Goal: Task Accomplishment & Management: Use online tool/utility

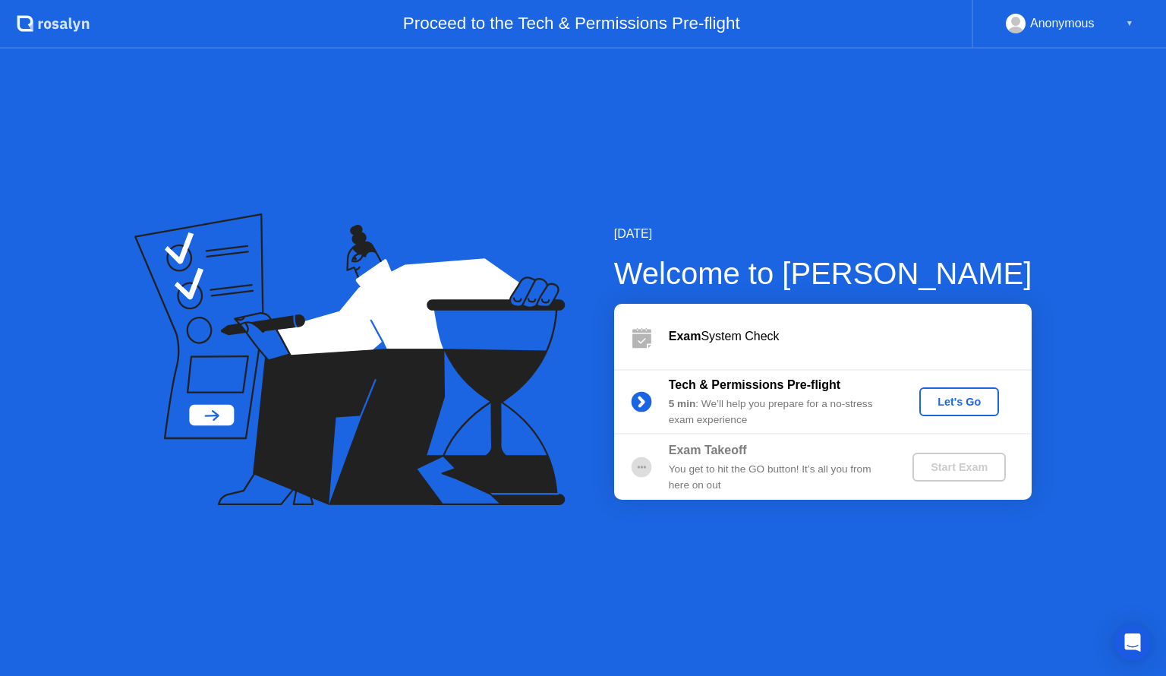
click at [978, 396] on div "Let's Go" at bounding box center [959, 402] width 68 height 12
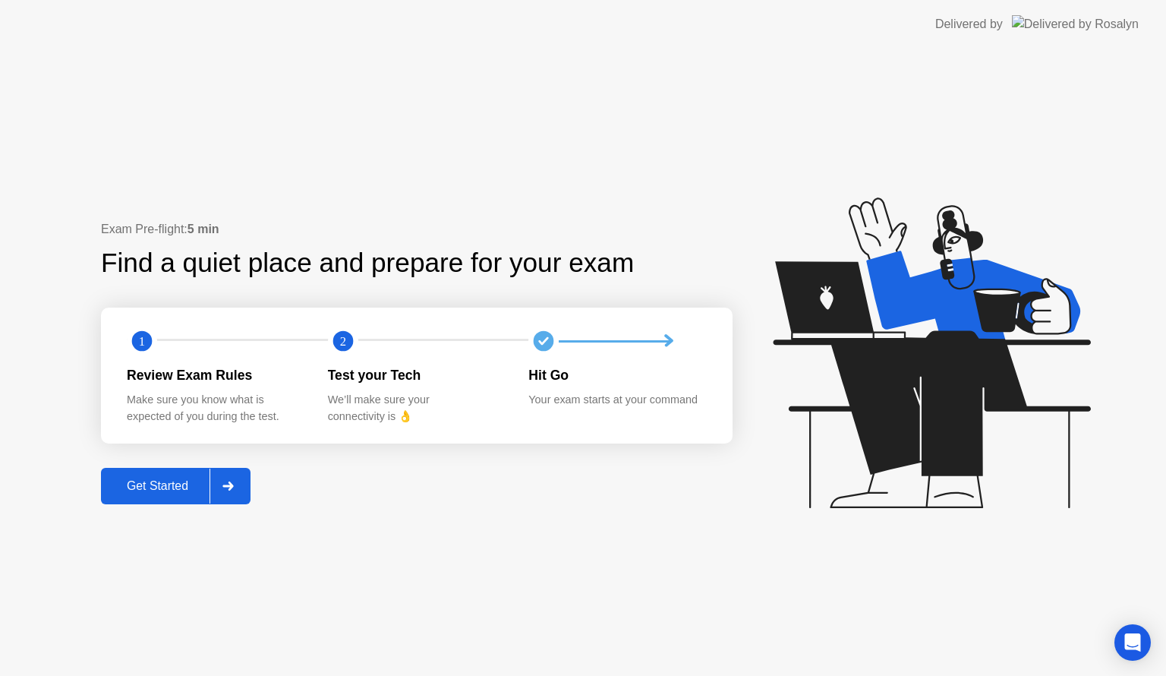
click at [162, 483] on div "Get Started" at bounding box center [158, 486] width 104 height 14
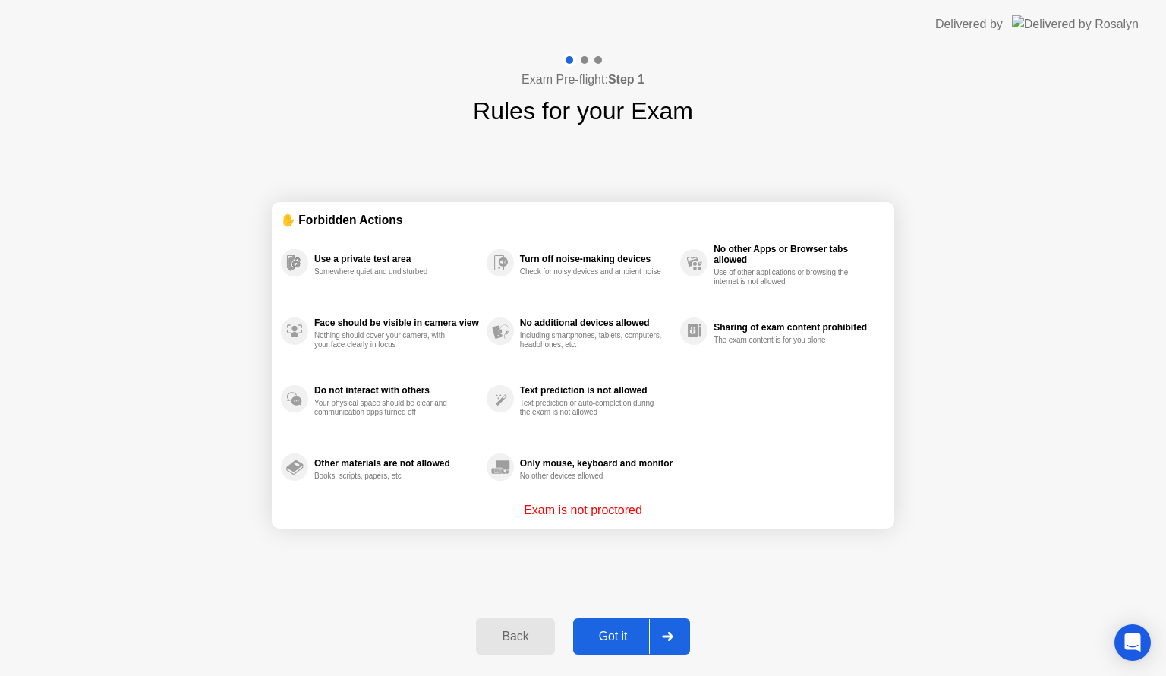
click at [629, 638] on div "Got it" at bounding box center [613, 636] width 71 height 14
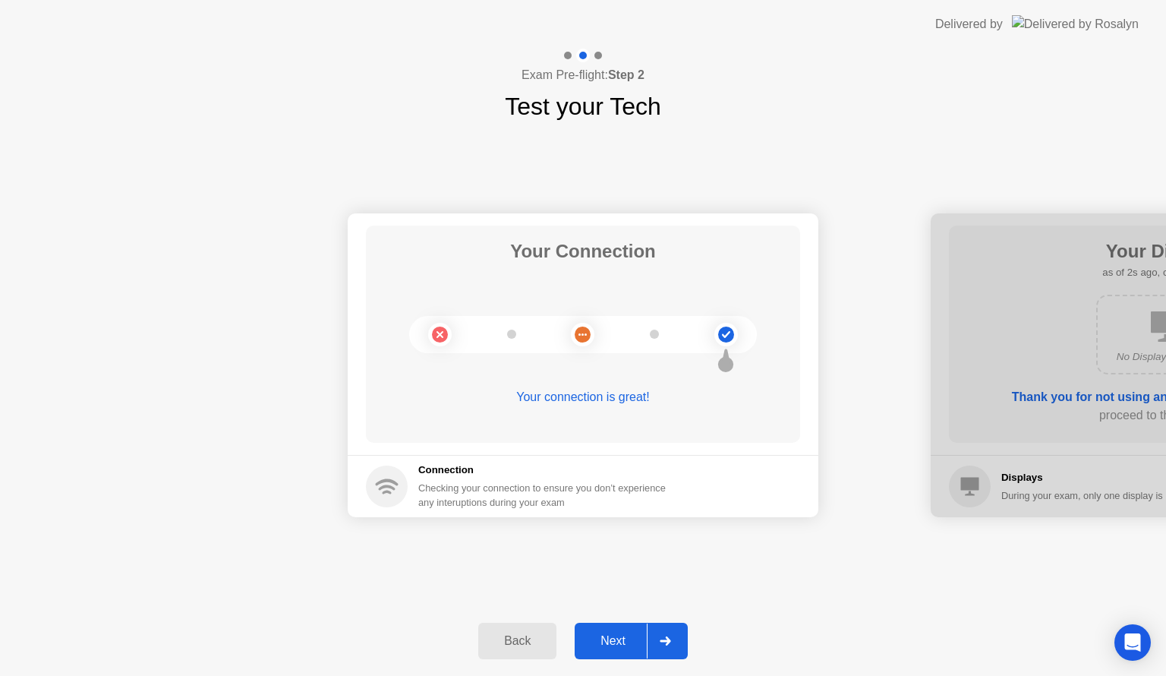
click at [623, 637] on div "Next" at bounding box center [613, 641] width 68 height 14
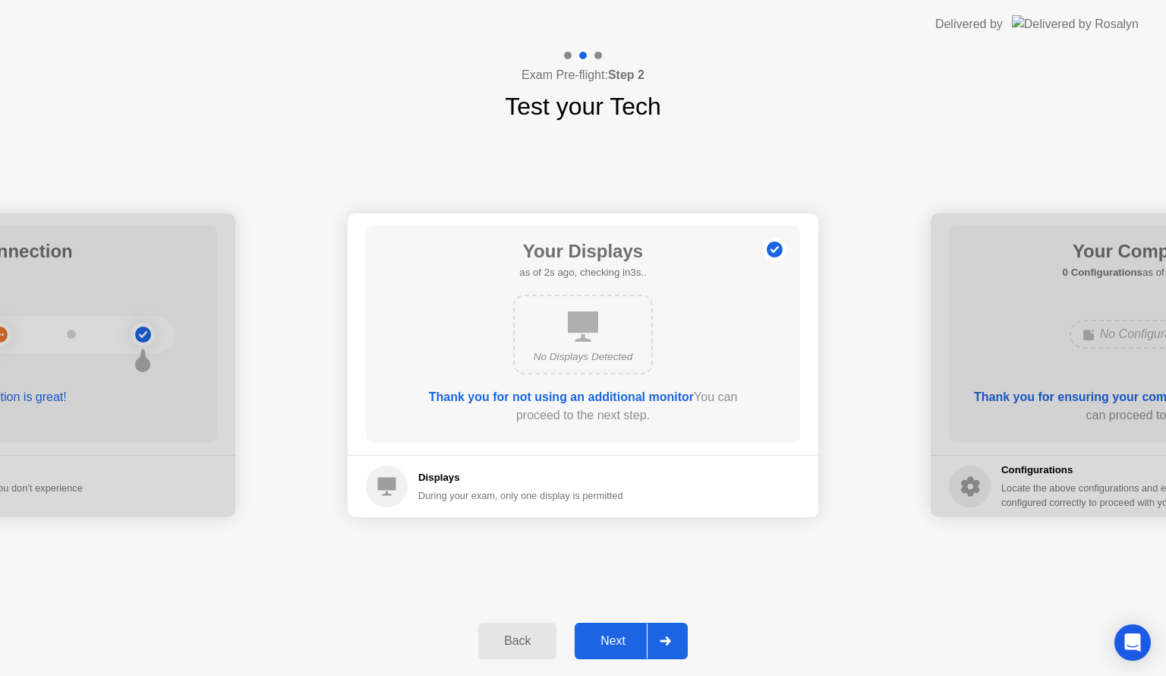
click at [623, 637] on div "Next" at bounding box center [613, 641] width 68 height 14
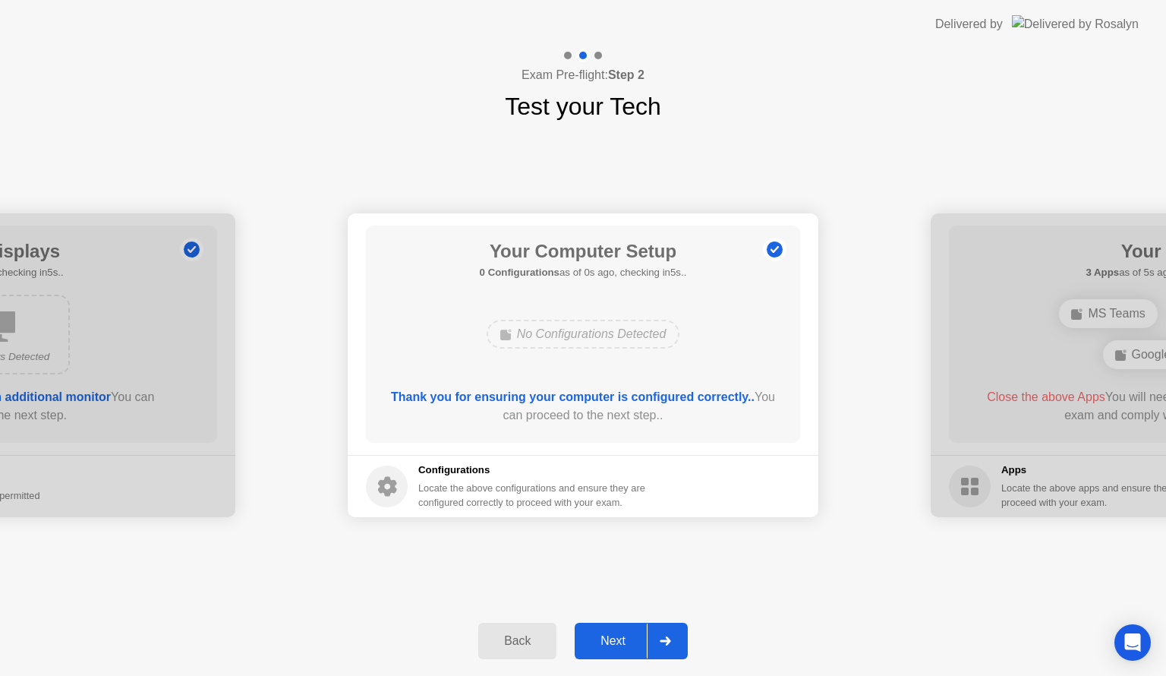
click at [623, 637] on div "Next" at bounding box center [613, 641] width 68 height 14
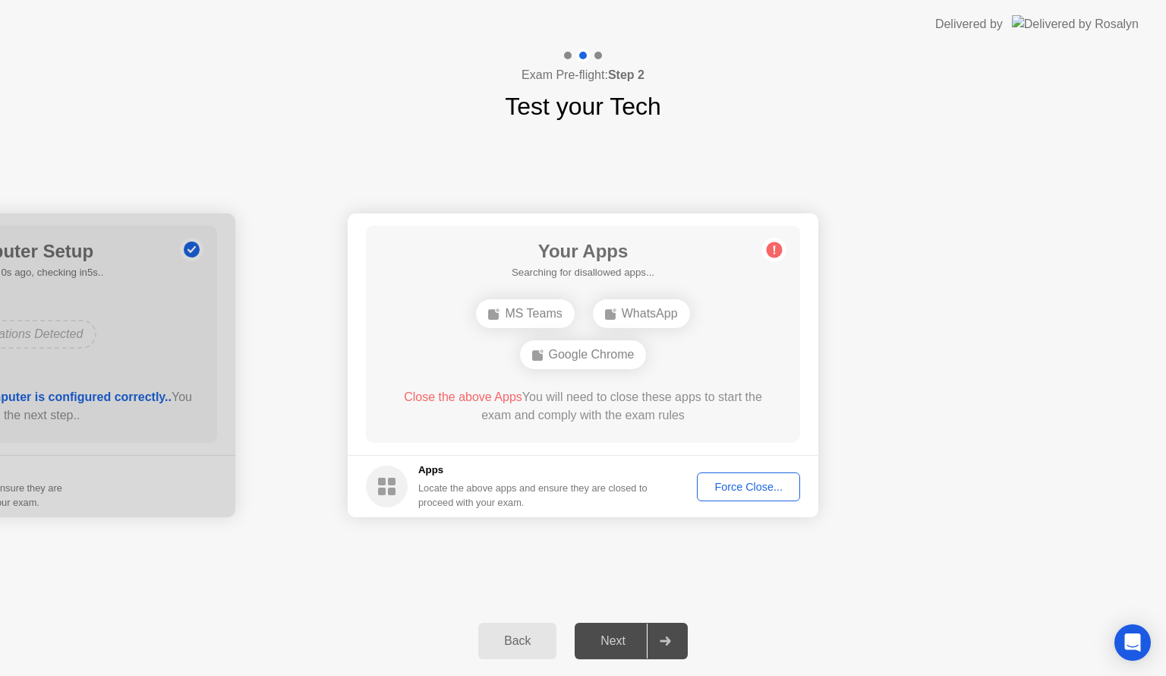
click at [736, 490] on div "Force Close..." at bounding box center [748, 487] width 93 height 12
click at [644, 548] on div "Your Connection Your connection is great! Connection Checking your connection t…" at bounding box center [583, 365] width 1166 height 481
click at [572, 400] on div "Close the above Apps You will need to close these apps to start the exam and co…" at bounding box center [583, 406] width 391 height 36
drag, startPoint x: 613, startPoint y: 645, endPoint x: 629, endPoint y: 585, distance: 61.9
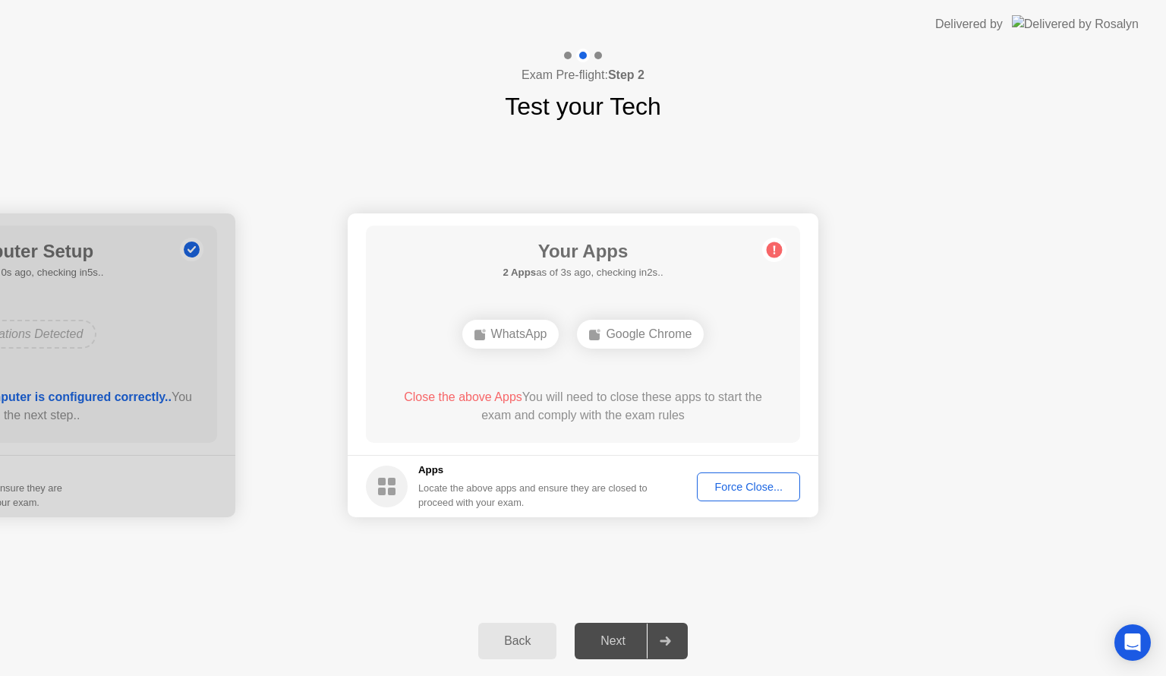
click at [613, 645] on div "Next" at bounding box center [613, 641] width 68 height 14
click at [637, 539] on div "Your Connection Your connection is great! Connection Checking your connection t…" at bounding box center [583, 365] width 1166 height 481
click at [737, 484] on div "Force Close..." at bounding box center [748, 487] width 93 height 12
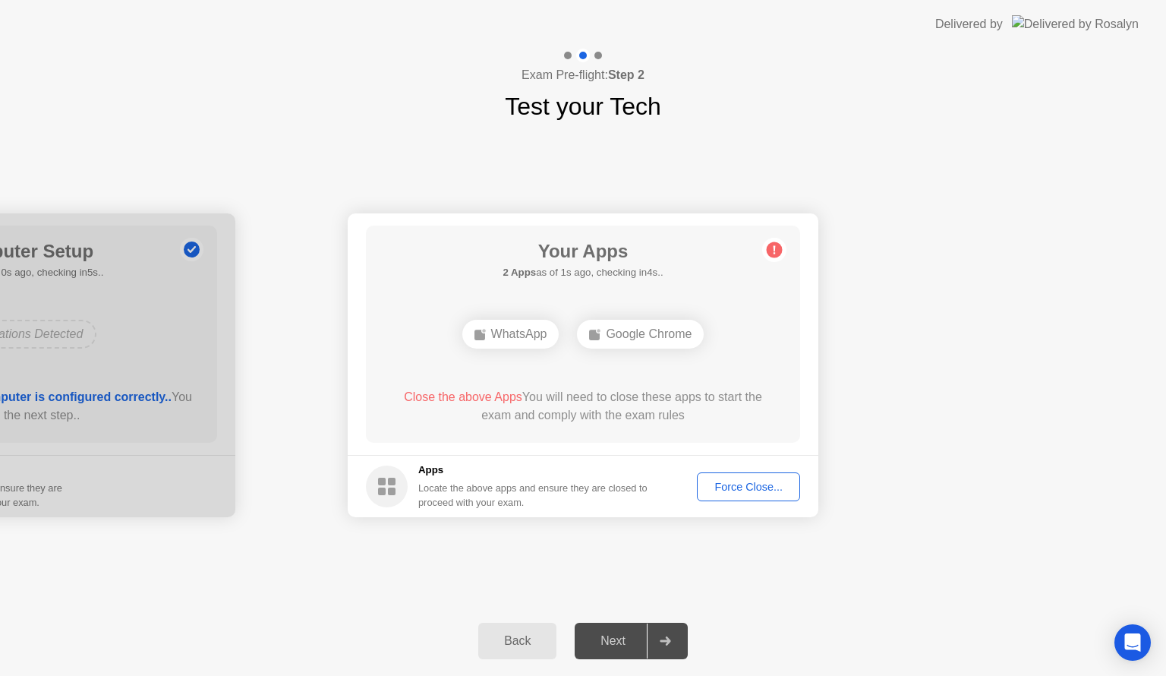
drag, startPoint x: 626, startPoint y: 667, endPoint x: 623, endPoint y: 643, distance: 23.7
click at [626, 659] on div "Back Next" at bounding box center [583, 641] width 1166 height 70
click at [623, 643] on div "Next" at bounding box center [613, 641] width 68 height 14
drag, startPoint x: 623, startPoint y: 643, endPoint x: 682, endPoint y: 638, distance: 60.2
click at [629, 641] on div "Next" at bounding box center [613, 641] width 68 height 14
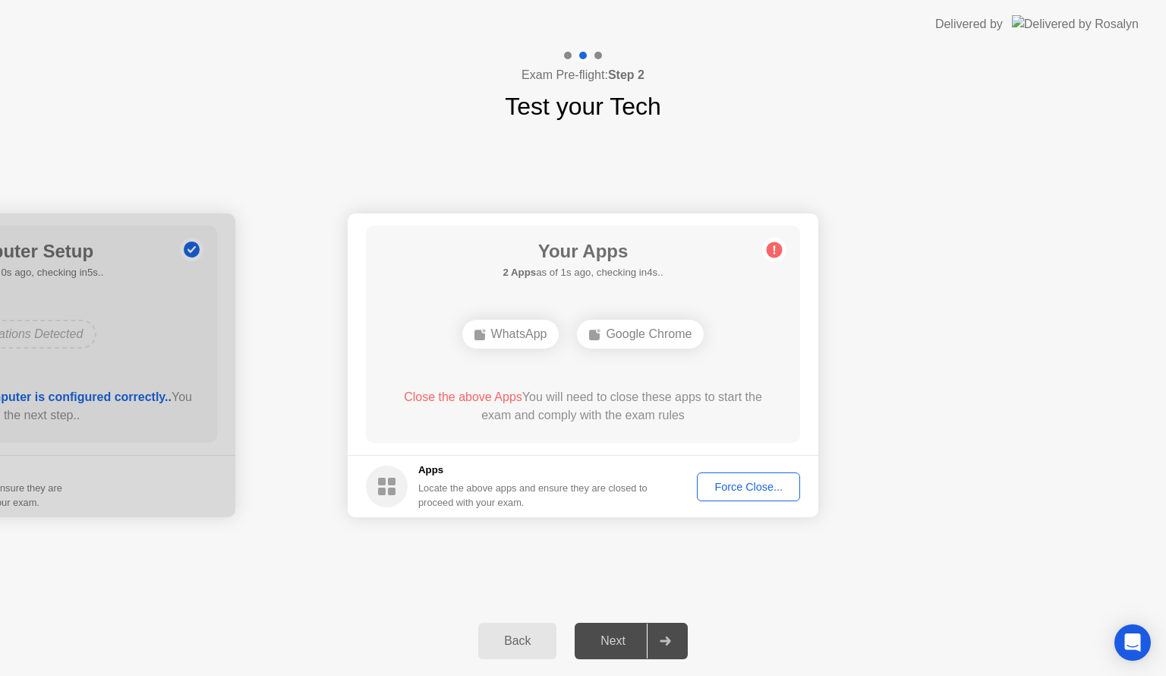
click at [682, 638] on div at bounding box center [665, 640] width 36 height 35
click at [652, 588] on div "Your Connection Your connection is great! Connection Checking your connection t…" at bounding box center [583, 365] width 1166 height 481
click at [509, 641] on div "Back" at bounding box center [517, 641] width 69 height 14
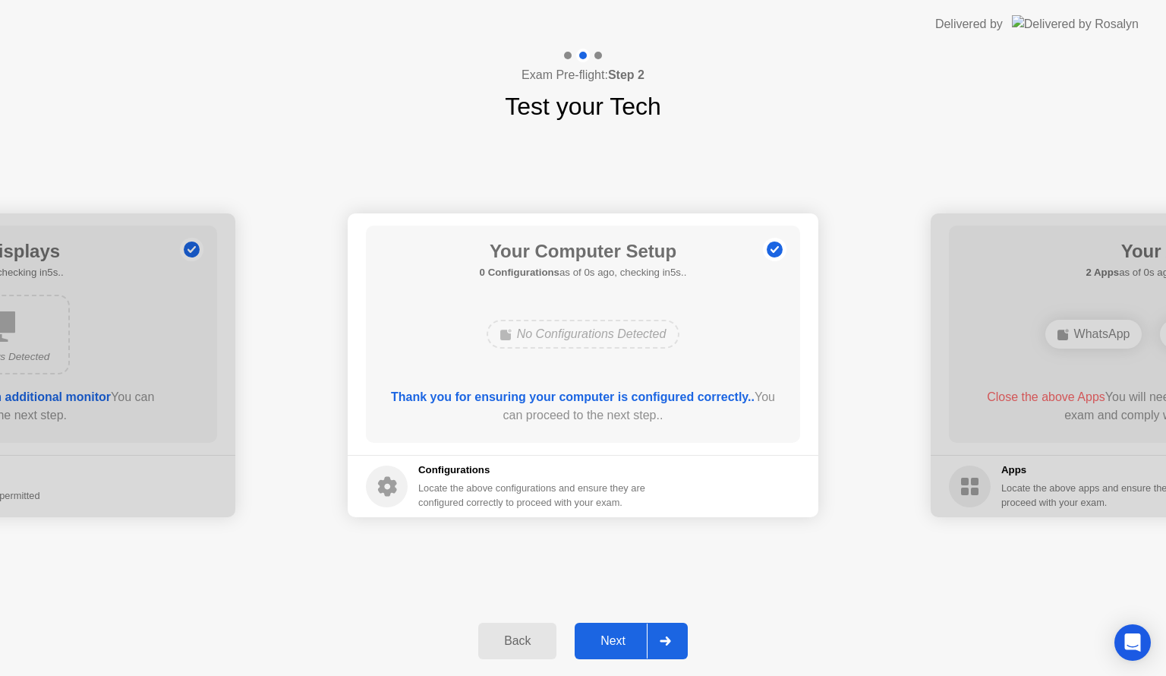
click at [640, 635] on div "Next" at bounding box center [613, 641] width 68 height 14
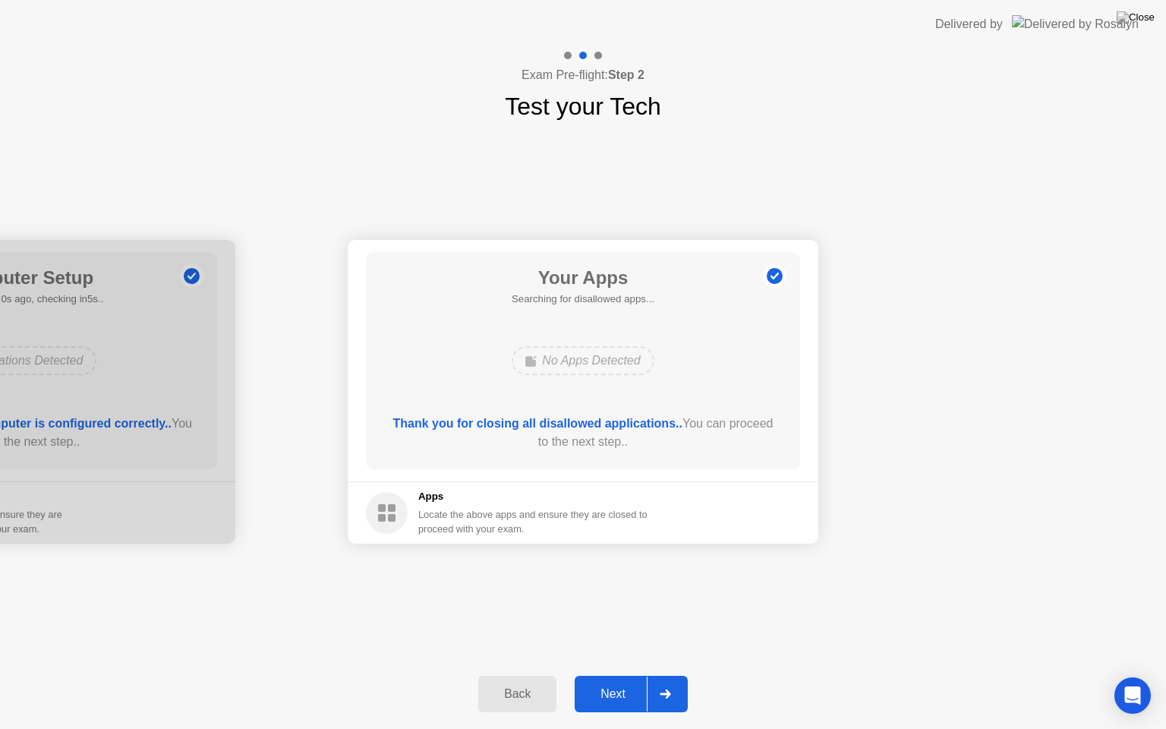
click at [618, 675] on div "Next" at bounding box center [613, 694] width 68 height 14
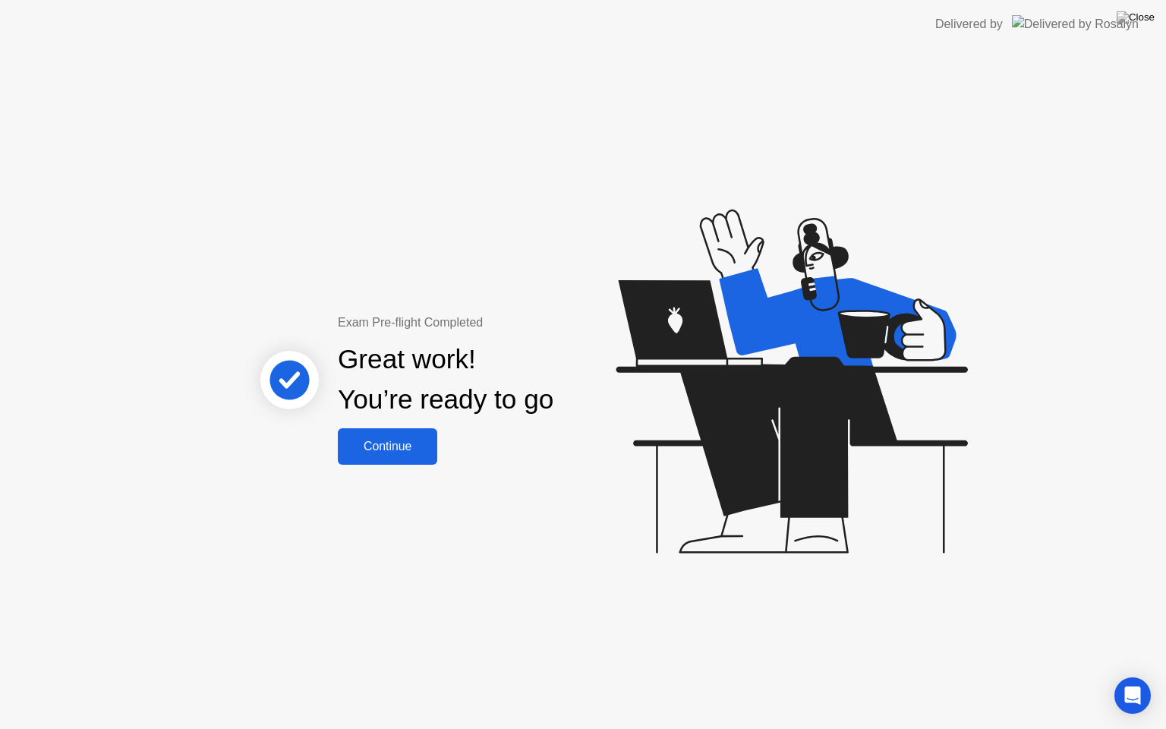
click at [405, 445] on div "Continue" at bounding box center [387, 447] width 90 height 14
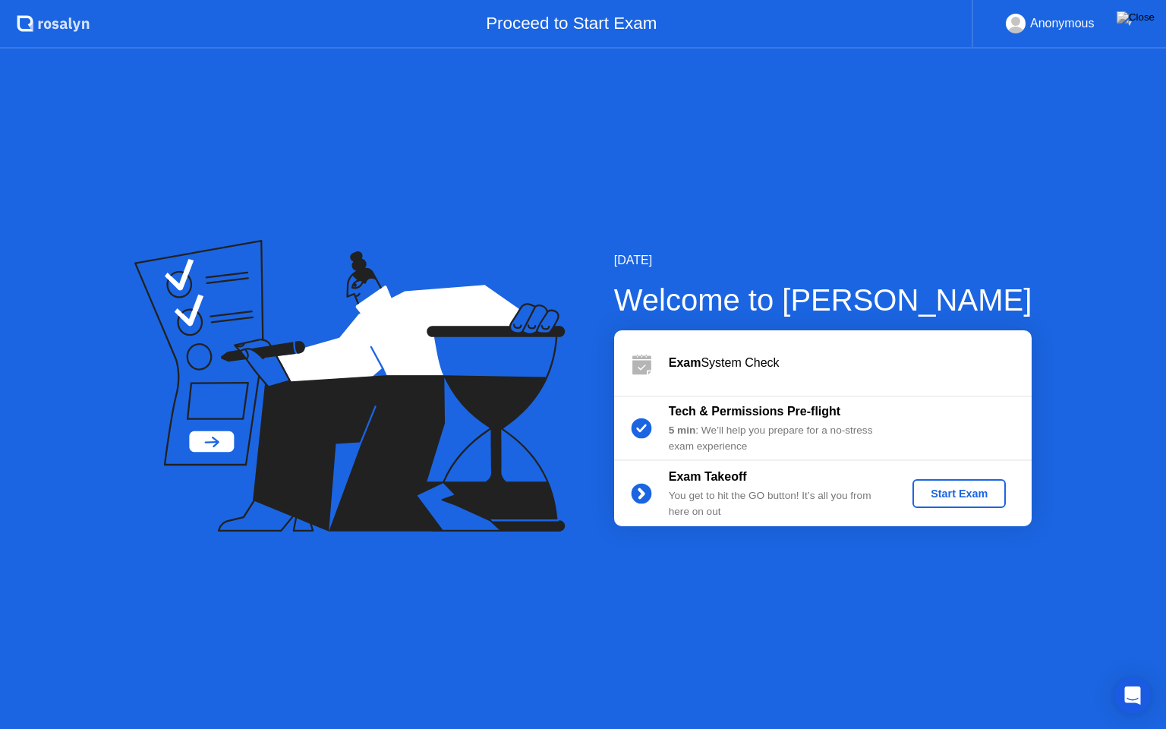
click at [953, 496] on div "Start Exam" at bounding box center [959, 493] width 81 height 12
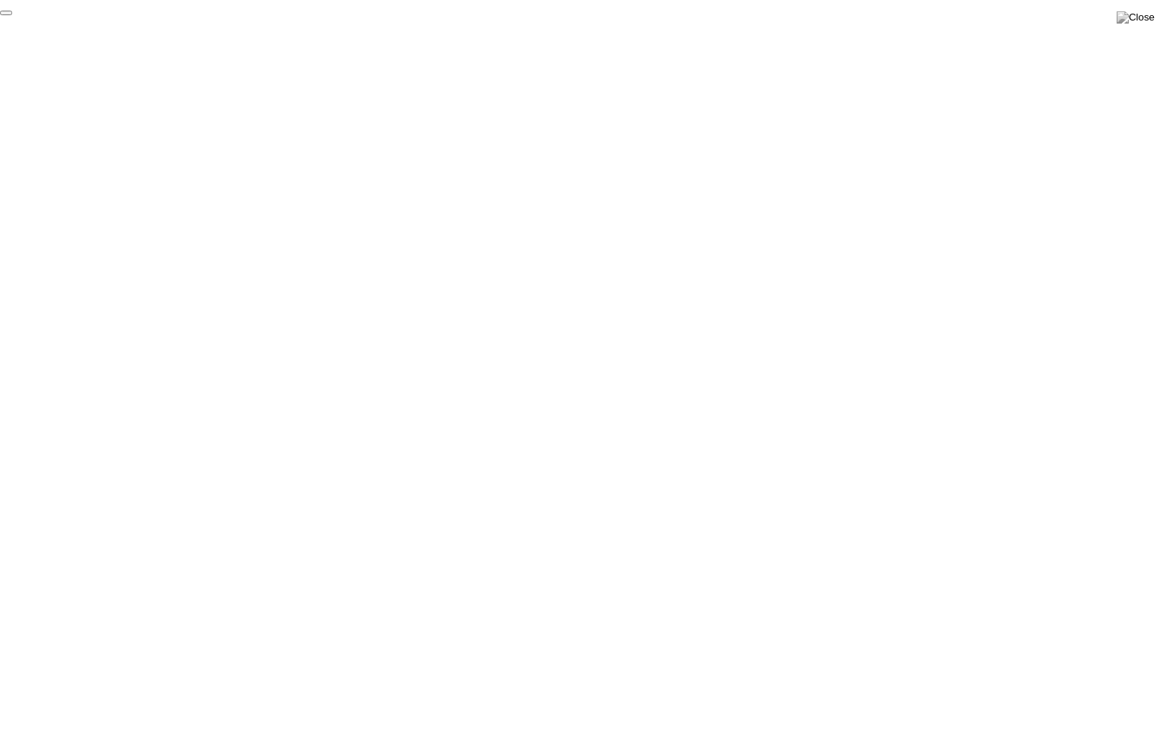
click div "End Proctoring Session"
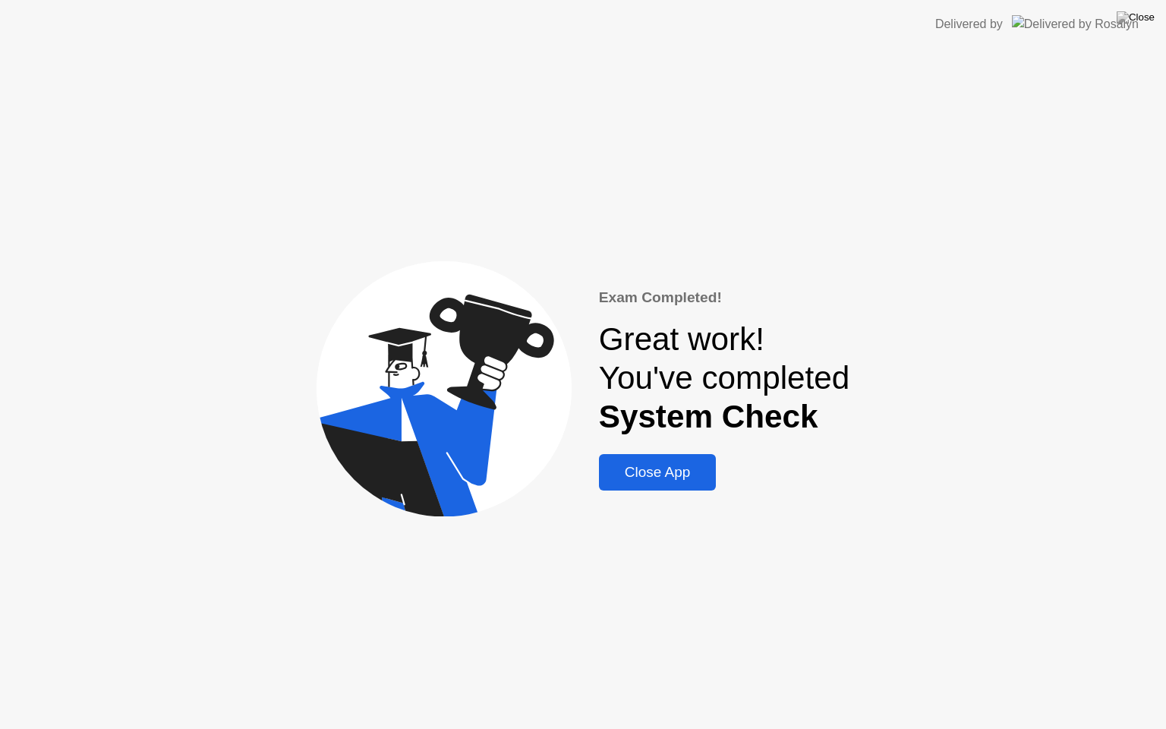
click at [692, 481] on div "Close App" at bounding box center [658, 472] width 109 height 17
